Goal: Contribute content

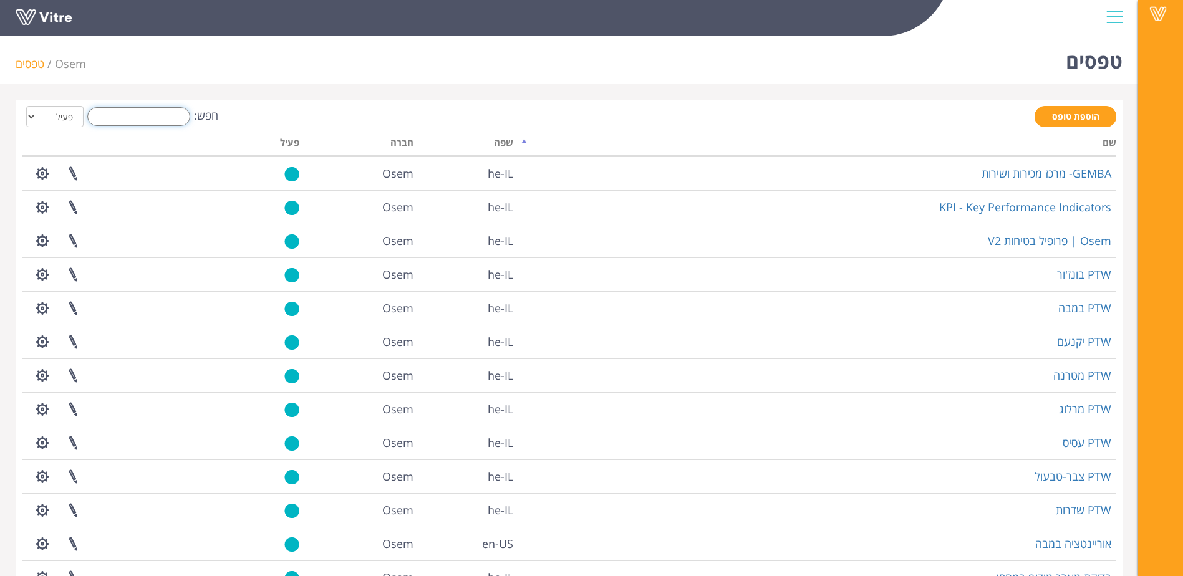
click at [105, 111] on input "חפש:" at bounding box center [138, 116] width 103 height 19
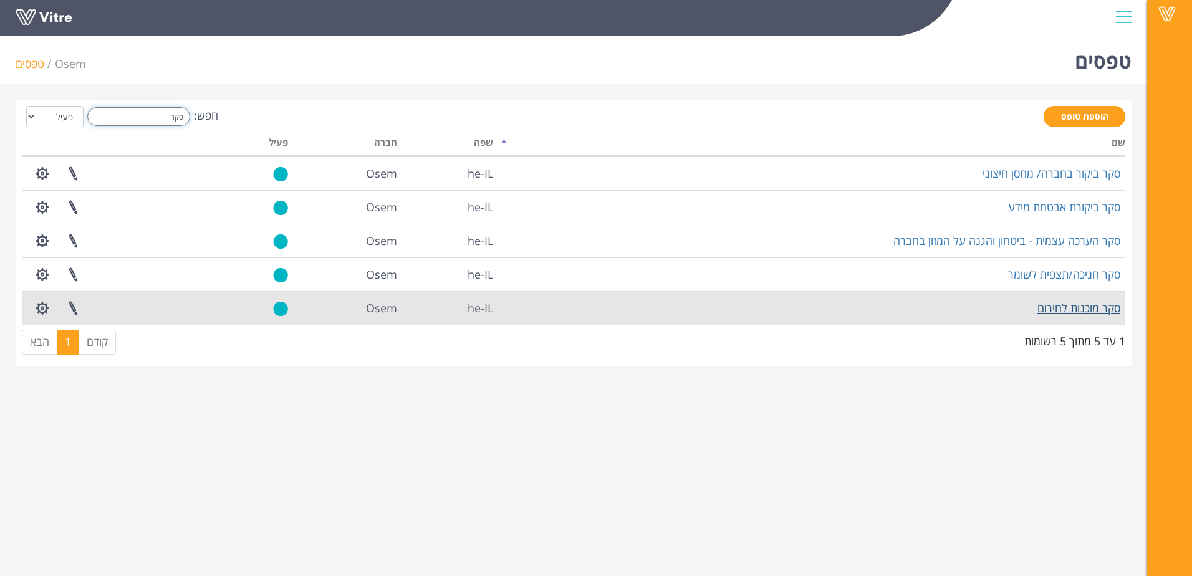
type input "סקר"
click at [1086, 304] on link "סקר מוכנות לחירום" at bounding box center [1079, 308] width 83 height 15
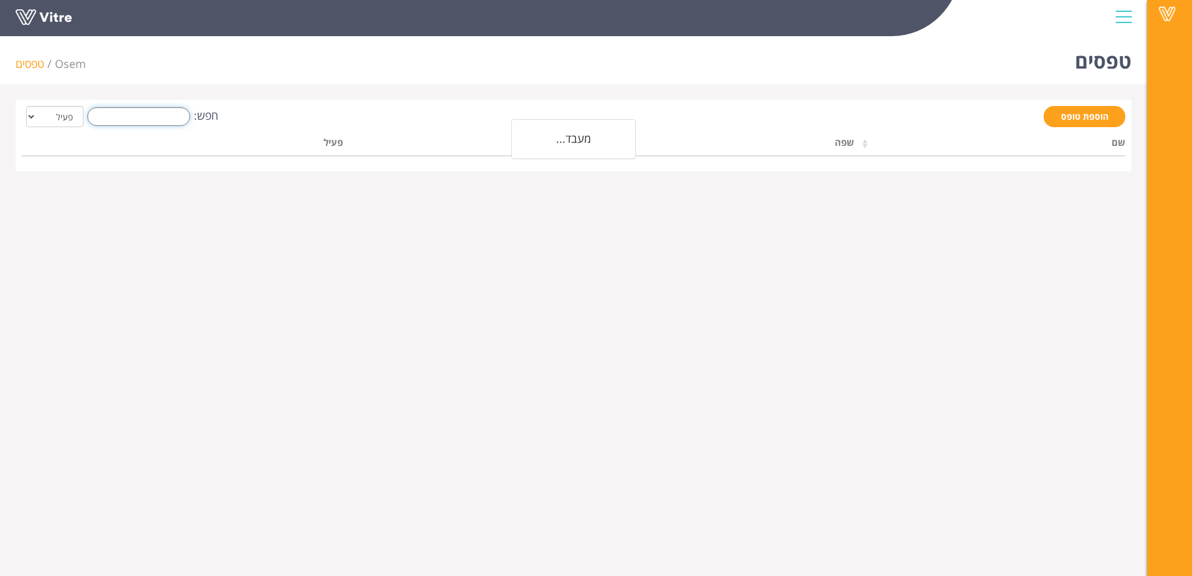
click at [162, 111] on input "חפש:" at bounding box center [138, 116] width 103 height 19
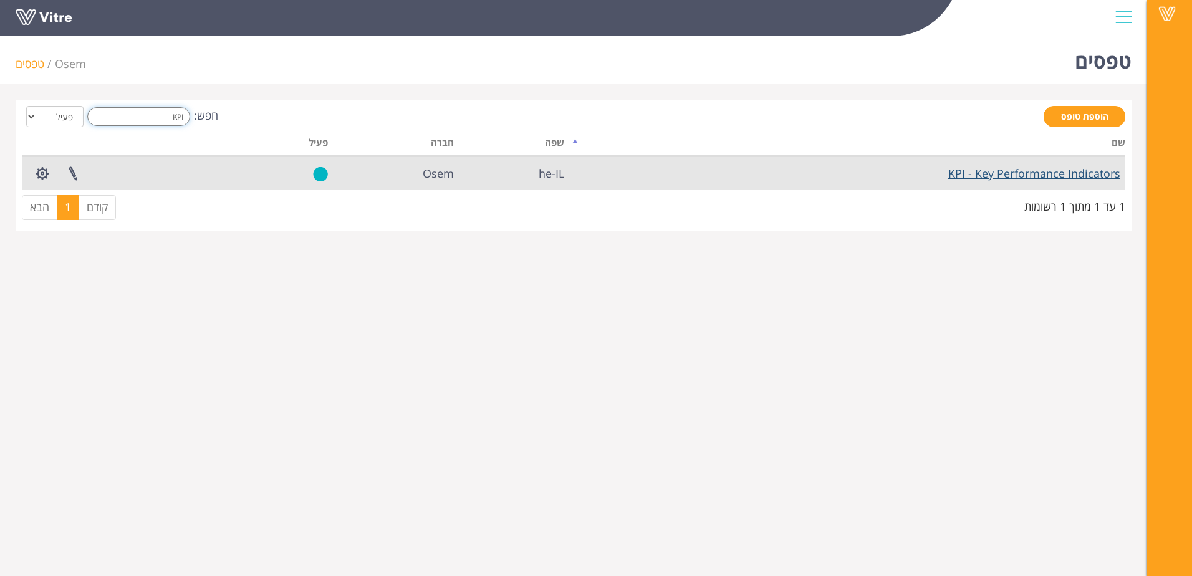
type input "KPI"
click at [998, 171] on link "KPI - Key Performance Indicators" at bounding box center [1035, 173] width 172 height 15
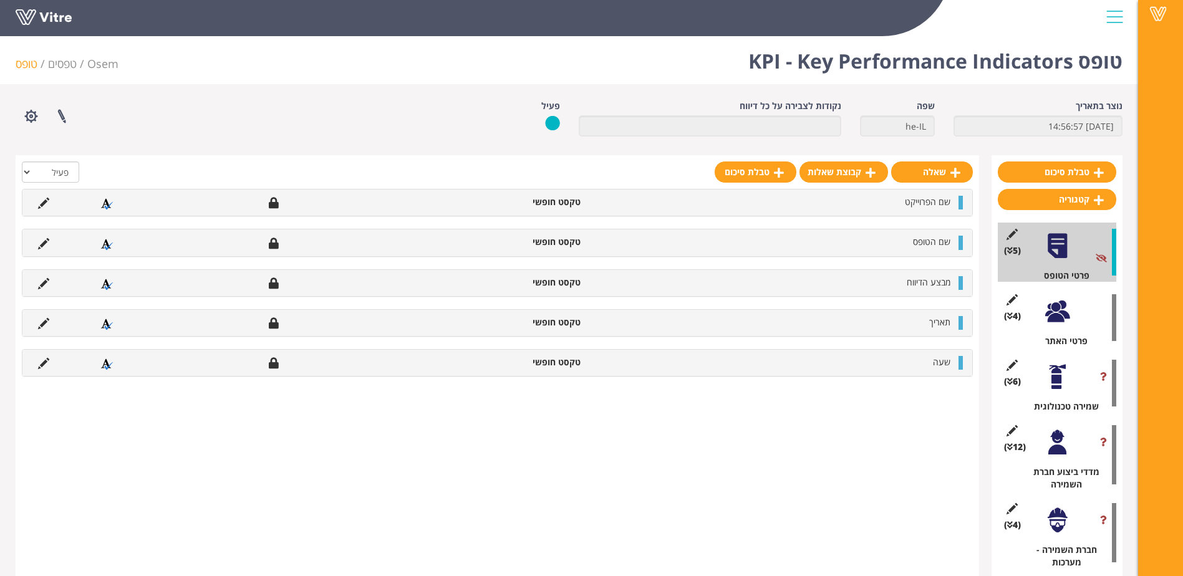
click at [1056, 442] on div at bounding box center [1057, 442] width 28 height 28
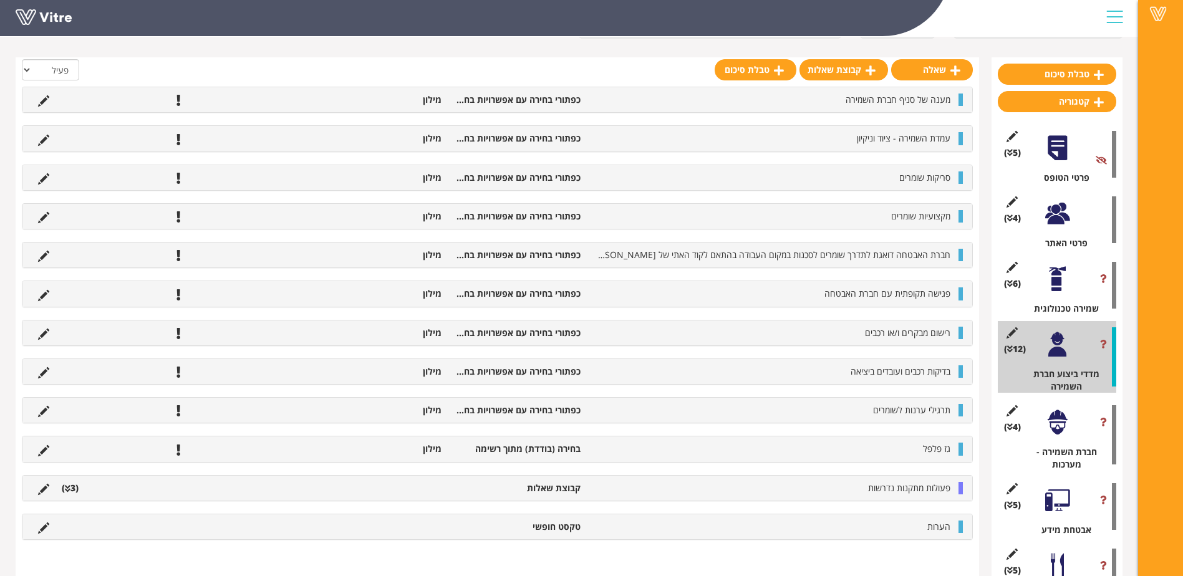
scroll to position [217, 0]
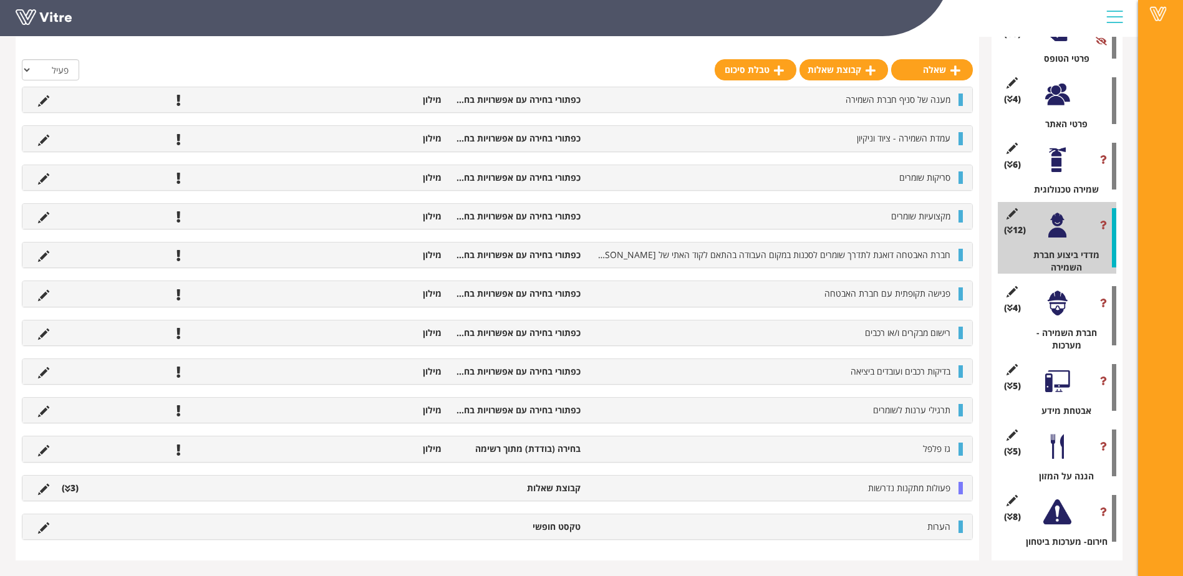
click at [776, 486] on li "פעולות מתקנות נדרשות" at bounding box center [772, 488] width 370 height 12
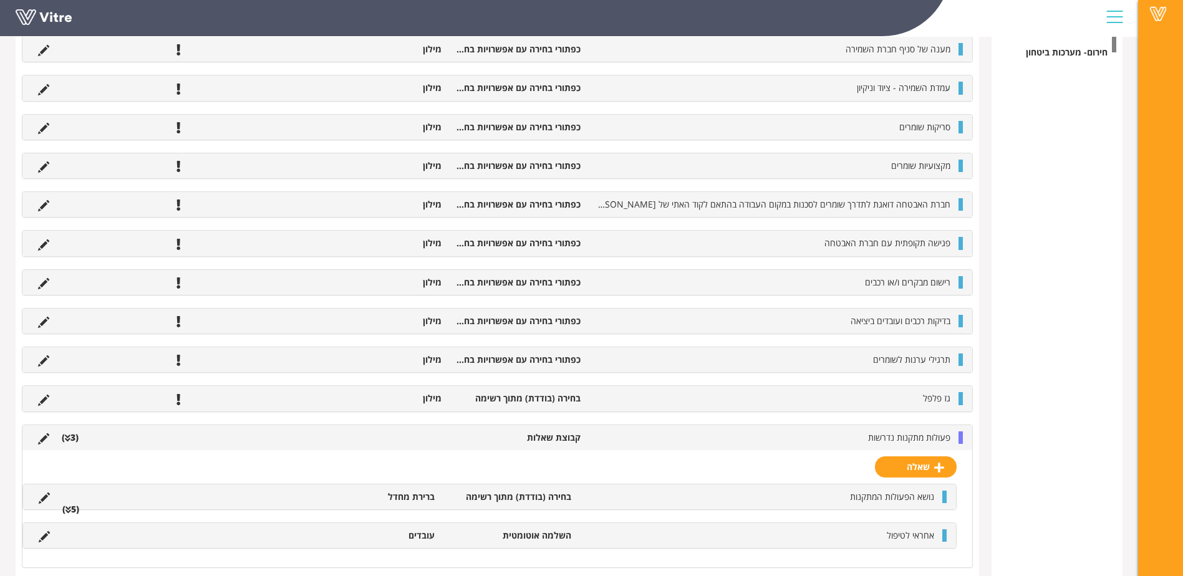
scroll to position [771, 0]
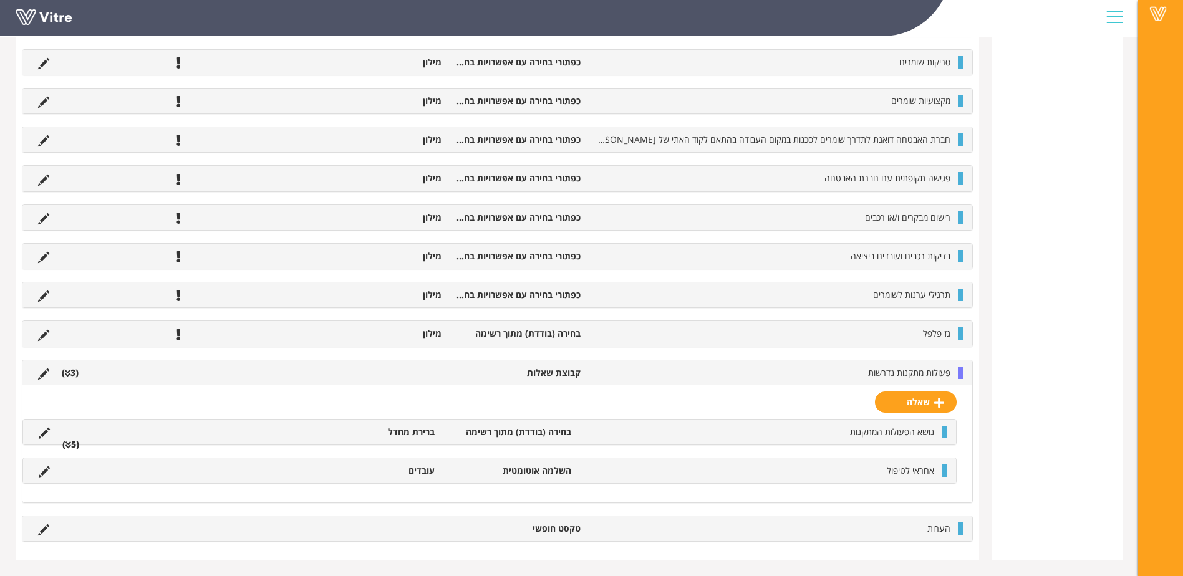
click at [627, 440] on div "נושא הפעולות המתקנות בחירה (בודדת) מתוך רשימה ברירת מחדל (5 )" at bounding box center [489, 432] width 933 height 25
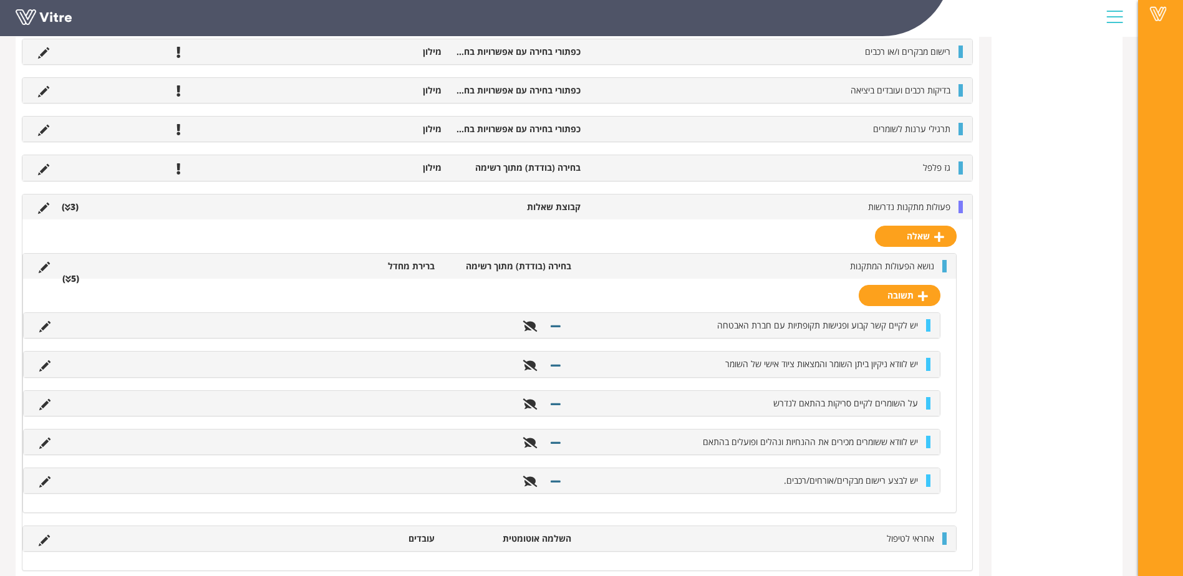
scroll to position [959, 0]
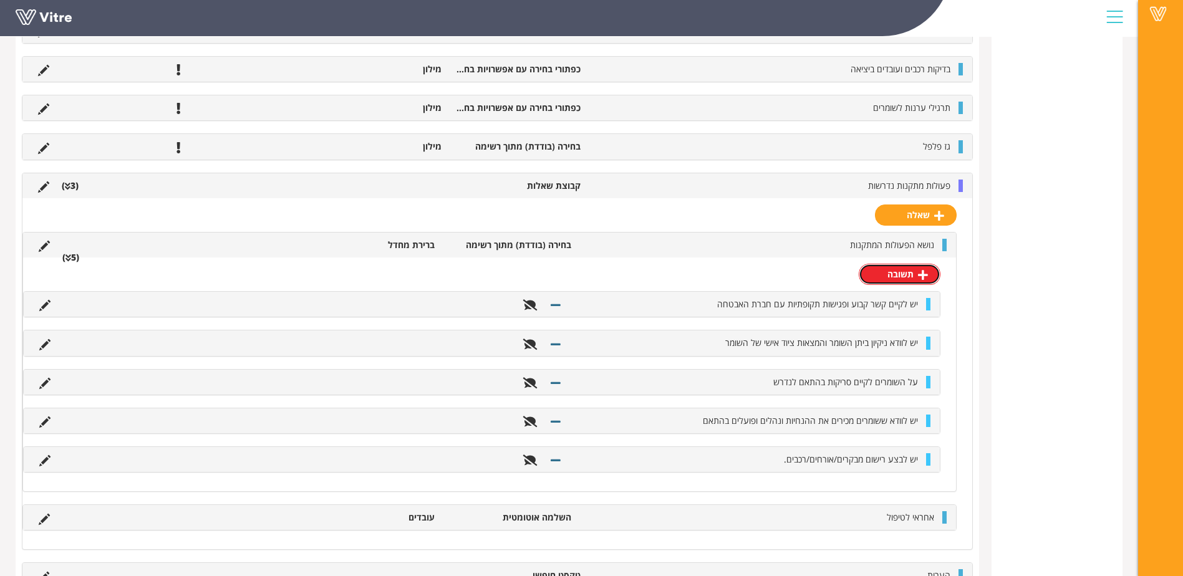
click at [892, 274] on link "תשובה" at bounding box center [900, 274] width 82 height 21
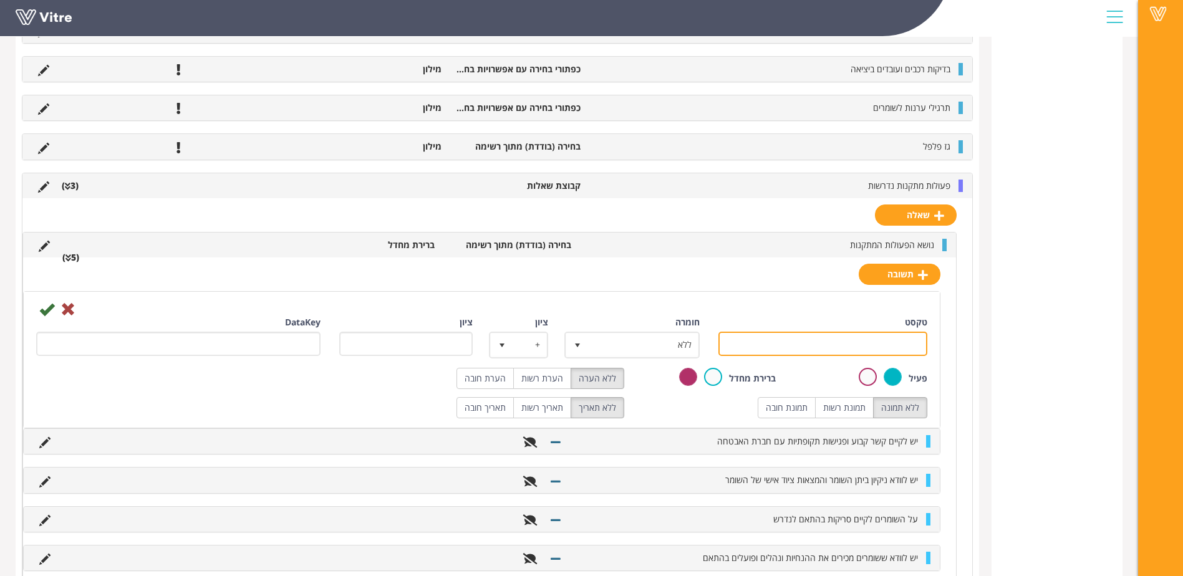
click at [875, 340] on input "טקסט" at bounding box center [822, 344] width 209 height 24
type input "H"
type input "יש לבצע תרגיל ערנות אחת לחודש"
click at [44, 308] on icon at bounding box center [46, 309] width 15 height 15
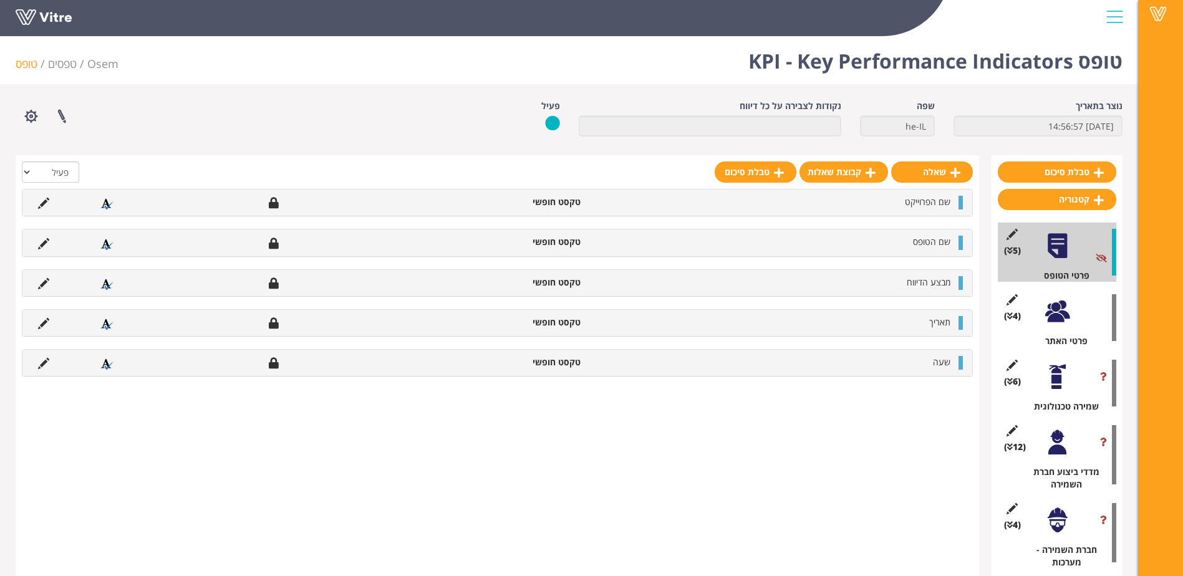
click at [29, 12] on link at bounding box center [63, 20] width 94 height 23
